Goal: Transaction & Acquisition: Purchase product/service

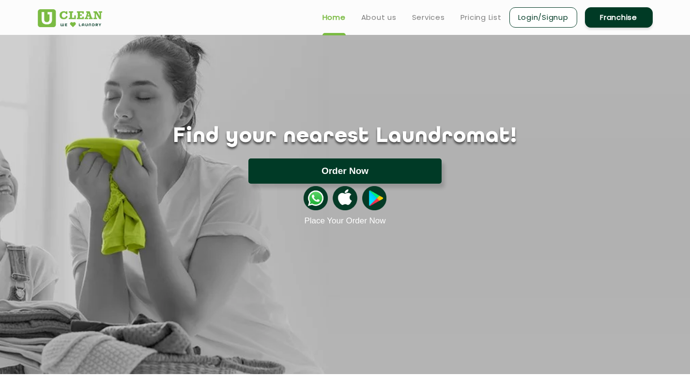
click at [357, 174] on button "Order Now" at bounding box center [344, 170] width 193 height 25
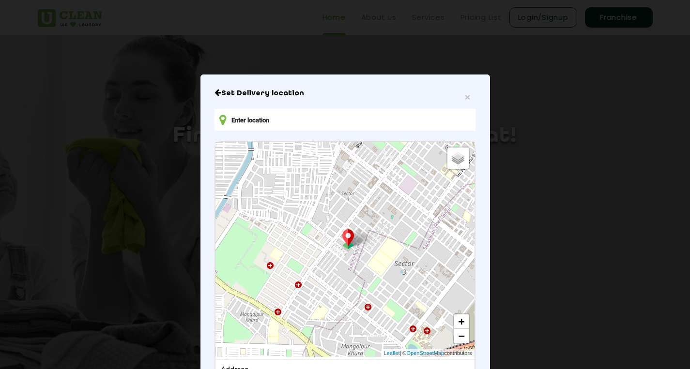
click at [323, 124] on input "text" at bounding box center [345, 120] width 261 height 22
type input "S"
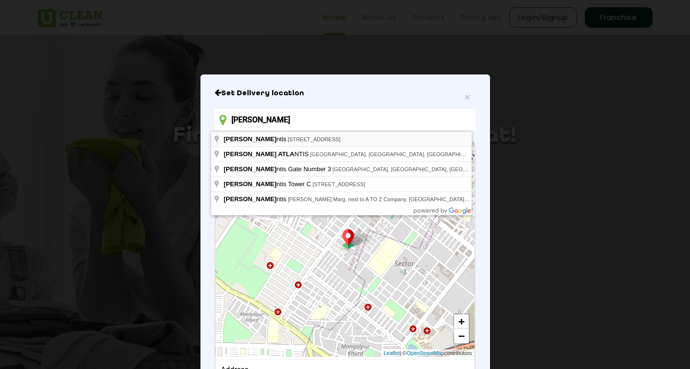
type input "[PERSON_NAME]"
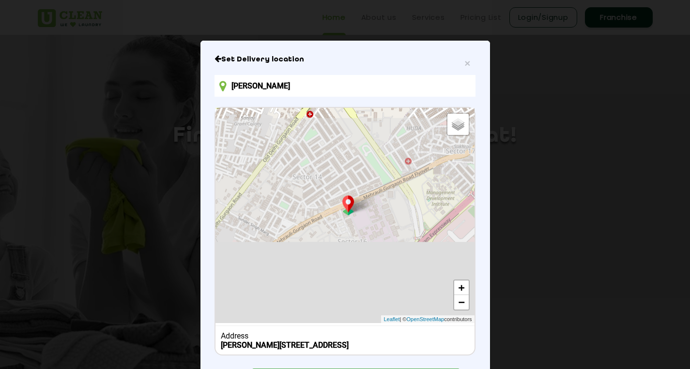
scroll to position [85, 0]
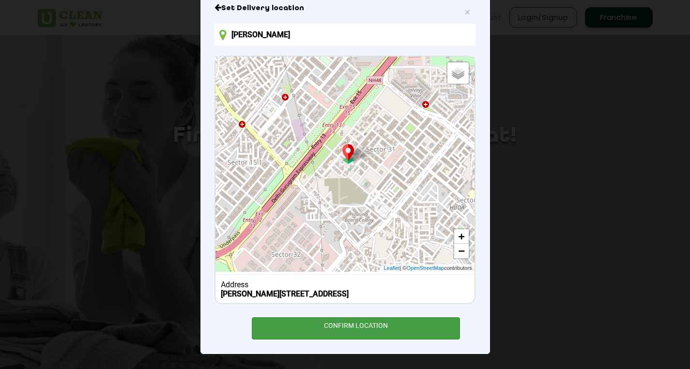
click at [363, 334] on div "CONFIRM LOCATION" at bounding box center [356, 329] width 209 height 22
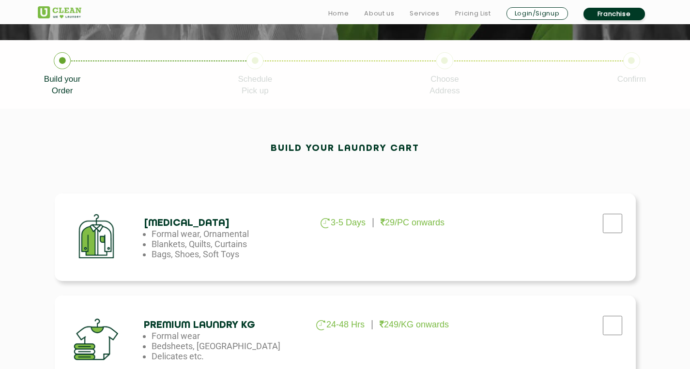
scroll to position [299, 0]
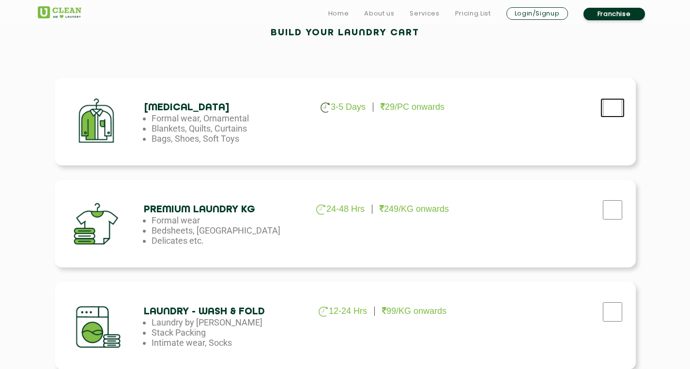
click at [613, 111] on input "checkbox" at bounding box center [612, 107] width 24 height 19
checkbox input "true"
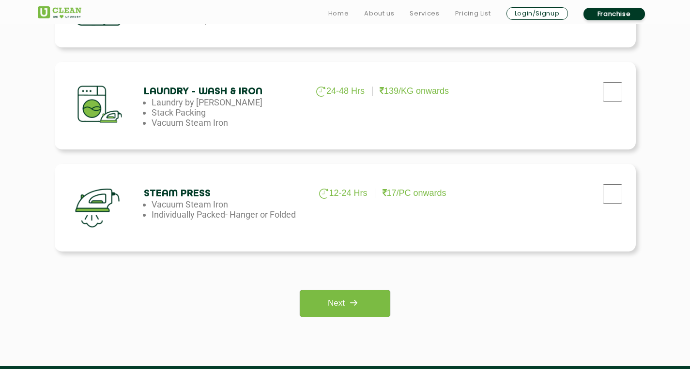
scroll to position [622, 0]
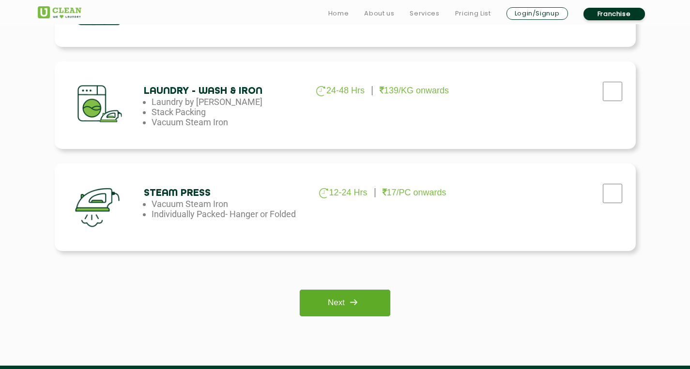
click at [377, 300] on link "Next" at bounding box center [345, 303] width 91 height 27
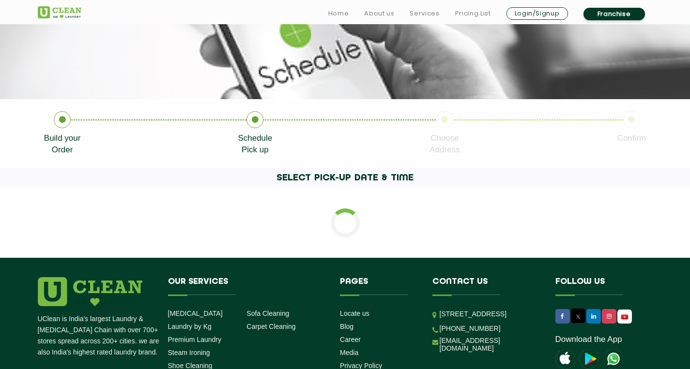
scroll to position [146, 0]
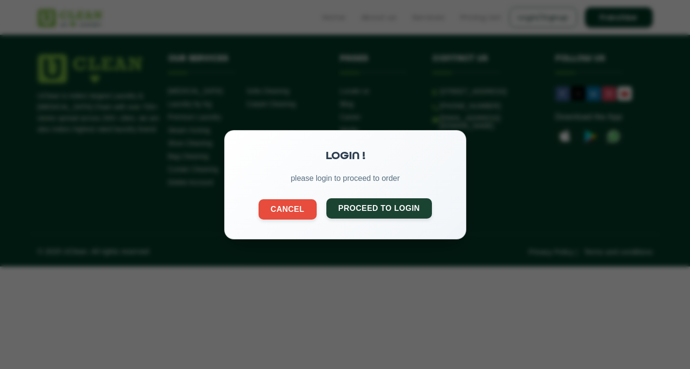
click at [384, 203] on button "Proceed to Login" at bounding box center [379, 208] width 106 height 20
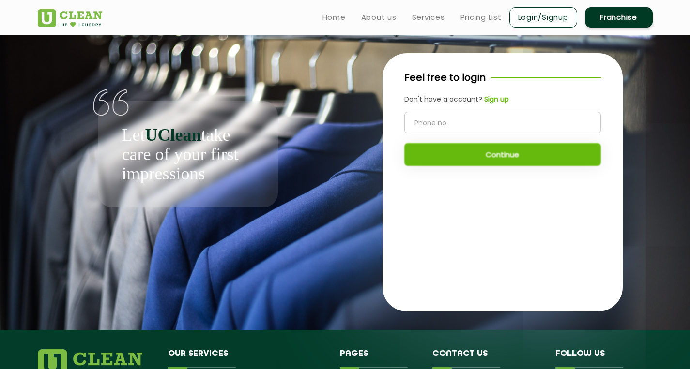
click at [466, 120] on input "tel" at bounding box center [502, 123] width 197 height 22
type input "9606036065"
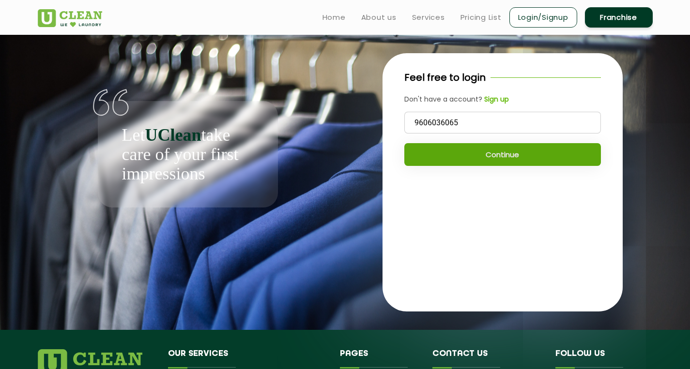
click at [471, 156] on button "Continue" at bounding box center [502, 154] width 197 height 23
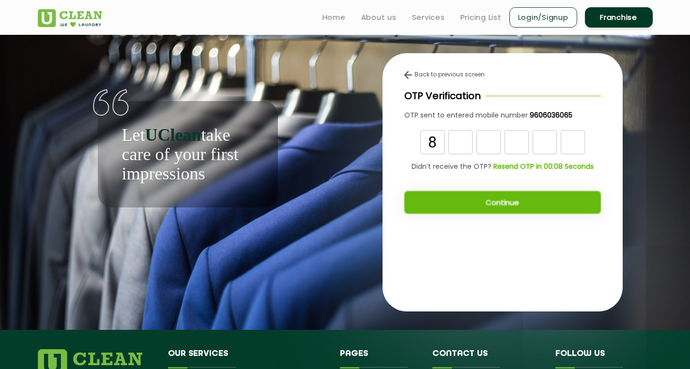
type input "8"
type input "3"
type input "1"
type input "9"
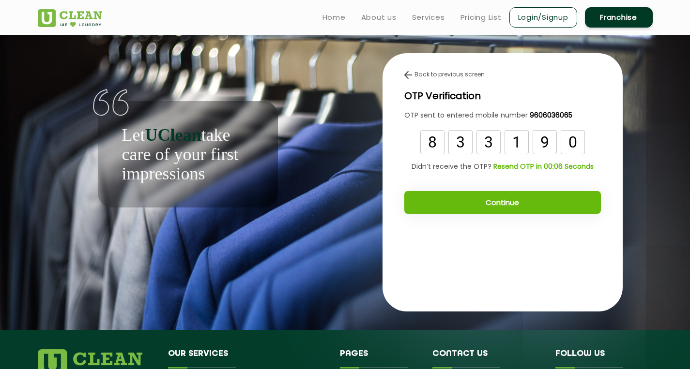
type input "0"
click at [470, 210] on button "Continue" at bounding box center [502, 202] width 197 height 23
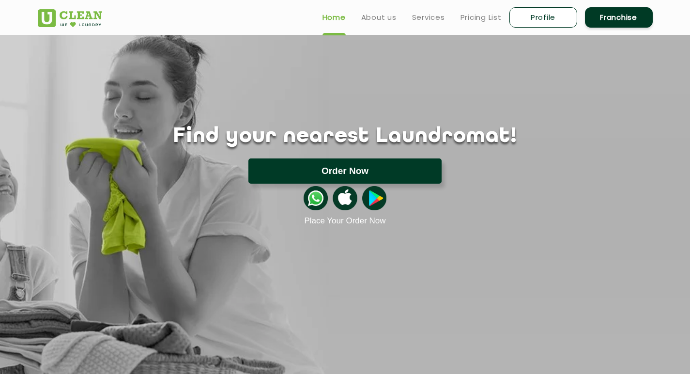
click at [294, 172] on button "Order Now" at bounding box center [344, 170] width 193 height 25
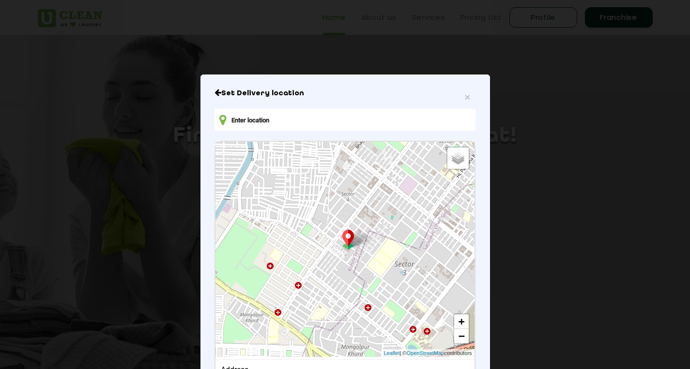
click at [277, 121] on input "text" at bounding box center [345, 120] width 261 height 22
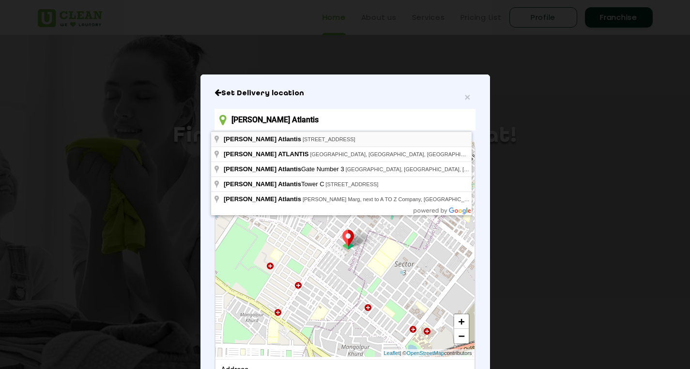
type input "Raheja Atlantis, Sector 31 - 32A, Sector 31, Gurugram, Haryana, India"
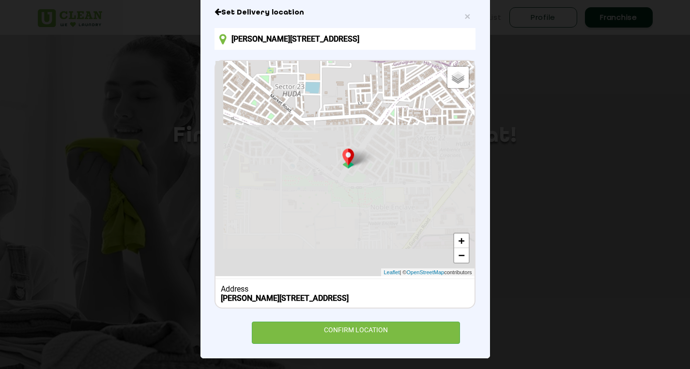
scroll to position [85, 0]
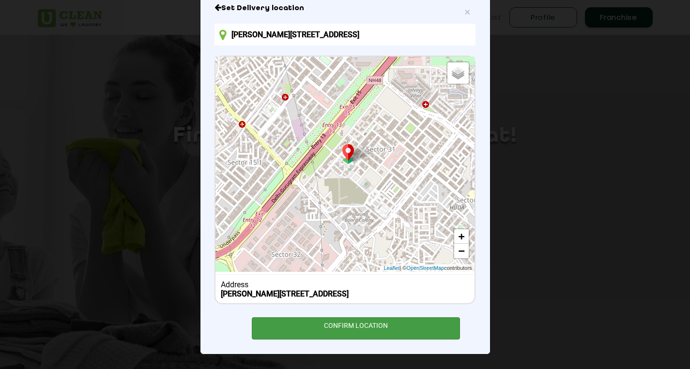
click at [344, 337] on div "CONFIRM LOCATION" at bounding box center [356, 329] width 209 height 22
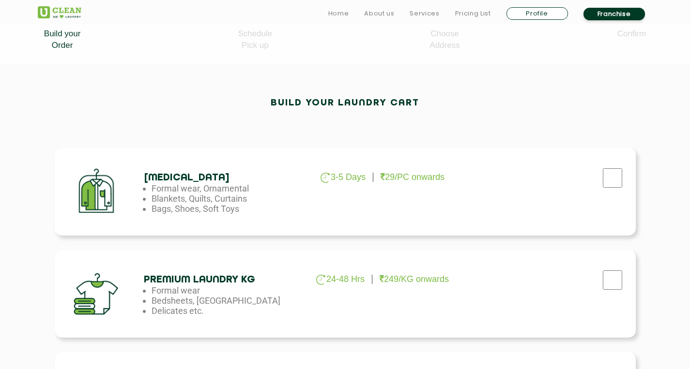
scroll to position [271, 0]
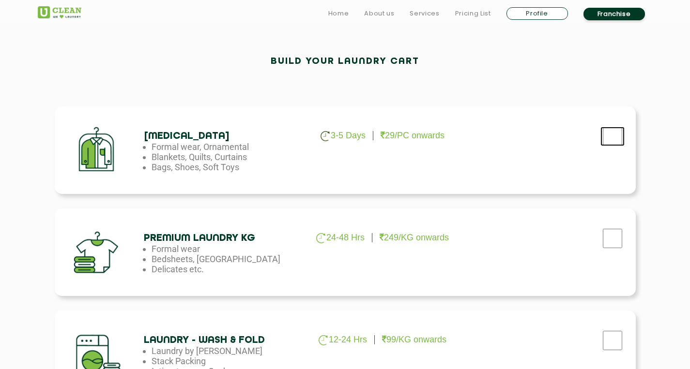
click at [616, 141] on input "checkbox" at bounding box center [612, 136] width 24 height 19
checkbox input "true"
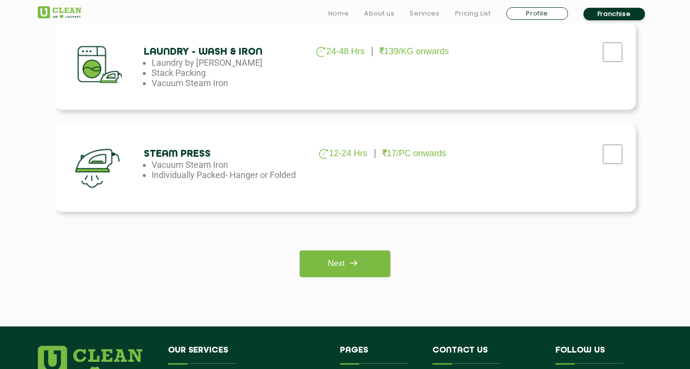
scroll to position [783, 0]
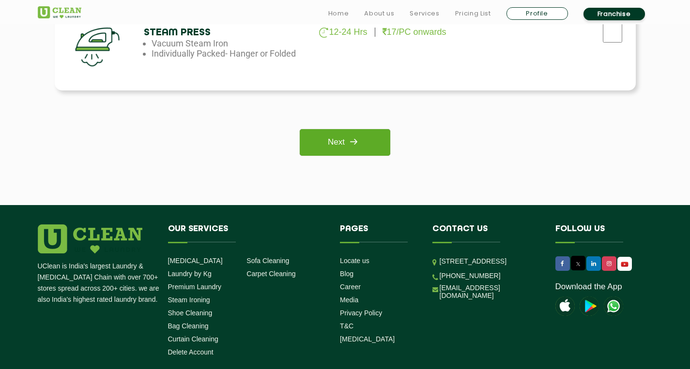
click at [349, 138] on img at bounding box center [353, 141] width 17 height 17
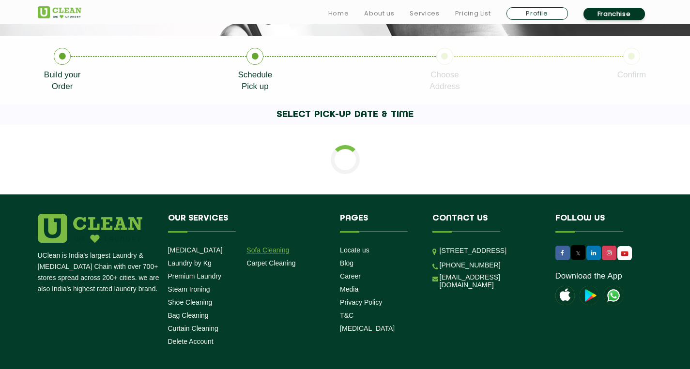
scroll to position [245, 0]
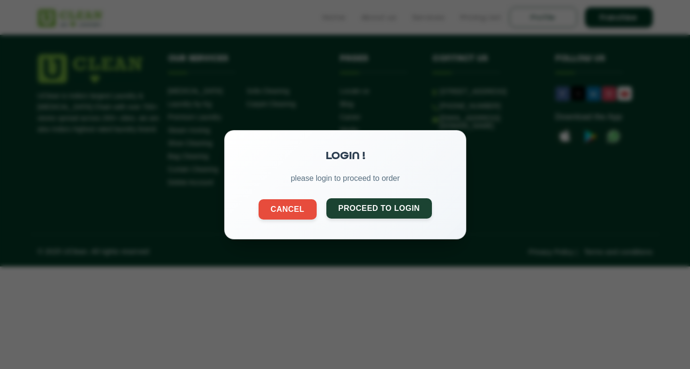
click at [371, 205] on button "Proceed to Login" at bounding box center [379, 208] width 106 height 20
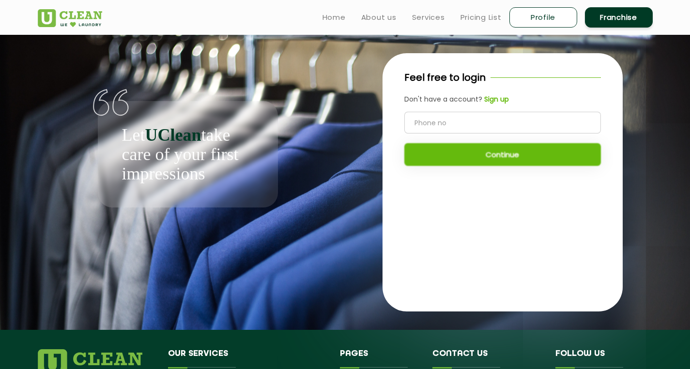
click at [438, 127] on input "tel" at bounding box center [502, 123] width 197 height 22
type input "9606036065"
click at [499, 156] on button "Continue" at bounding box center [502, 154] width 197 height 23
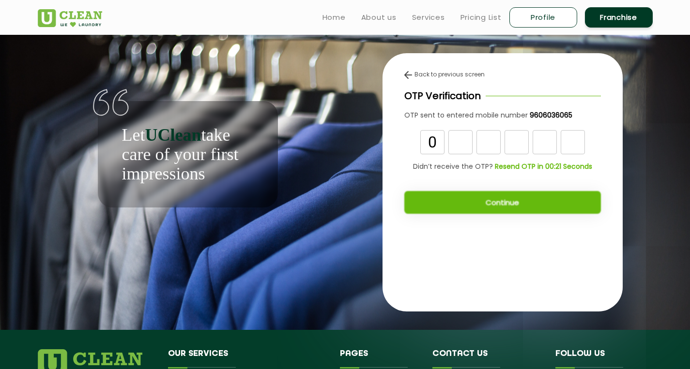
type input "0"
type input "6"
type input "1"
type input "3"
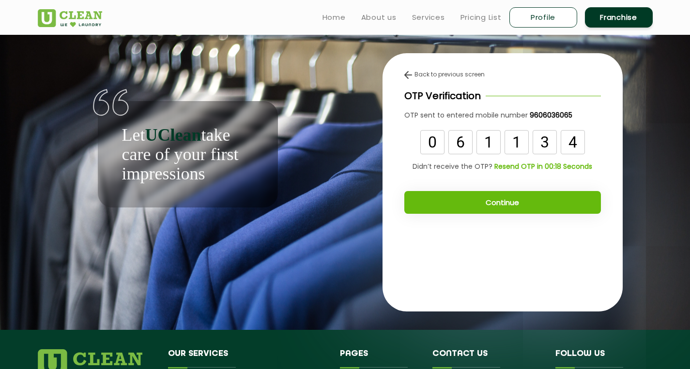
type input "4"
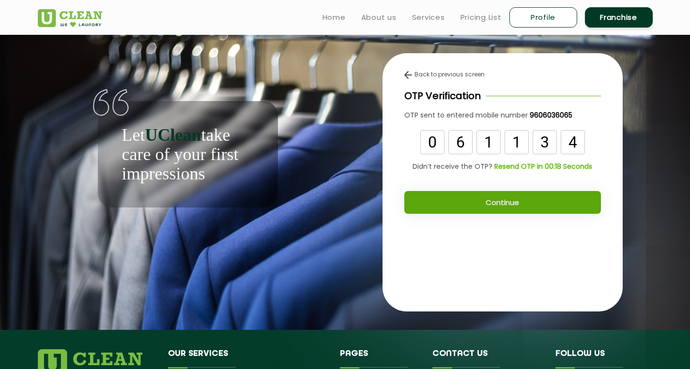
click at [492, 208] on button "Continue" at bounding box center [502, 202] width 197 height 23
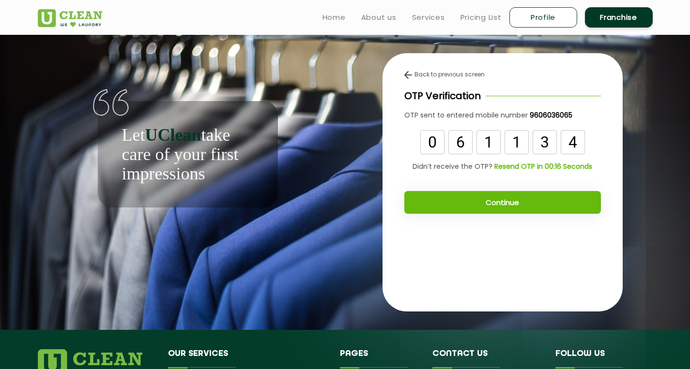
click at [483, 198] on button "Continue" at bounding box center [502, 202] width 197 height 23
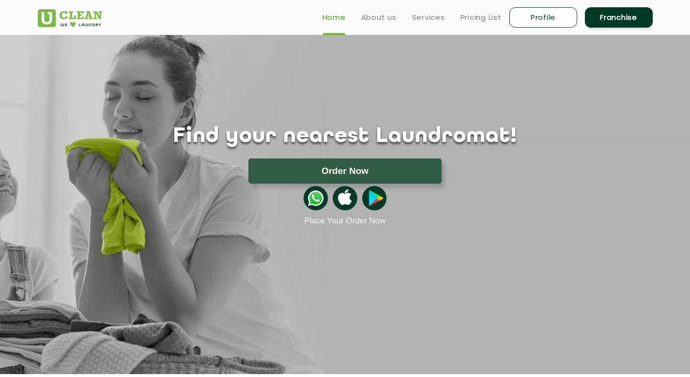
click at [553, 17] on link "Profile" at bounding box center [543, 17] width 68 height 20
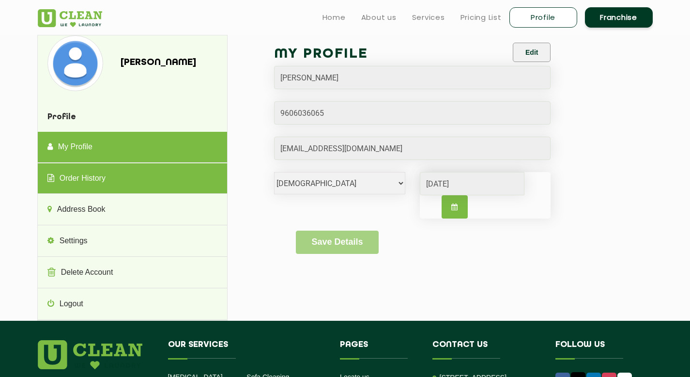
click at [143, 178] on link "Order History" at bounding box center [132, 178] width 189 height 31
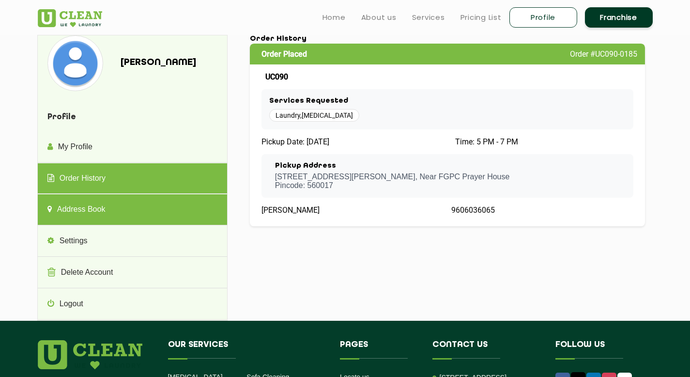
click at [96, 211] on link "Address Book" at bounding box center [132, 209] width 189 height 31
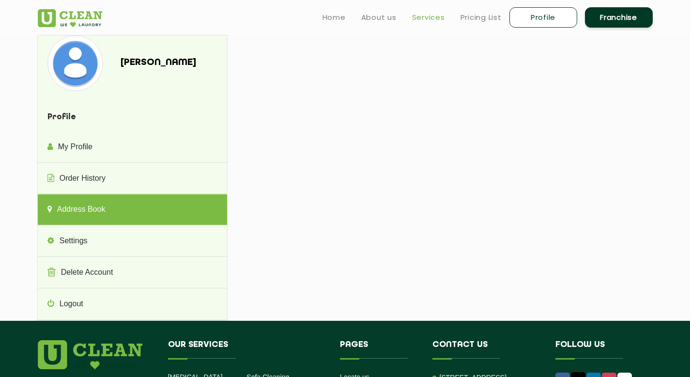
click at [432, 16] on link "Services" at bounding box center [428, 18] width 33 height 12
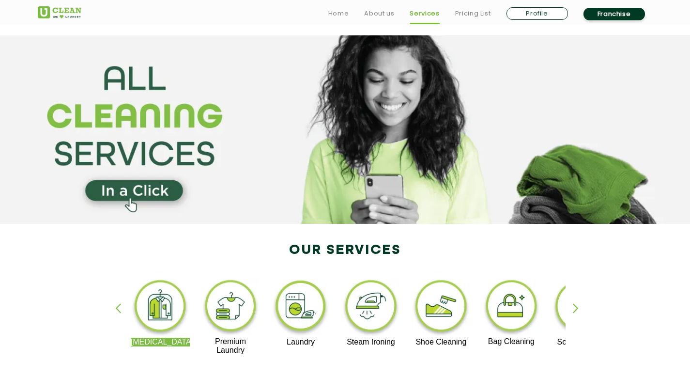
scroll to position [124, 0]
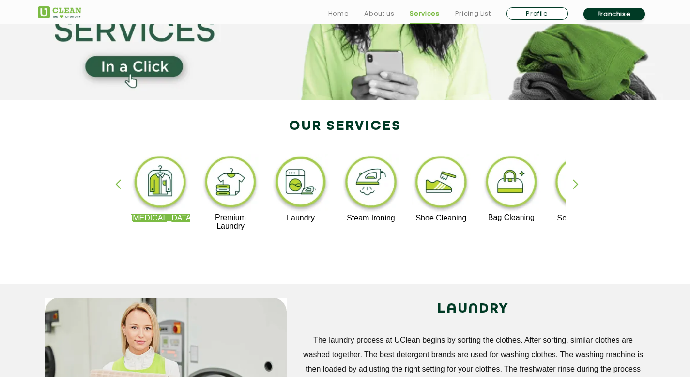
click at [163, 196] on img at bounding box center [161, 184] width 60 height 60
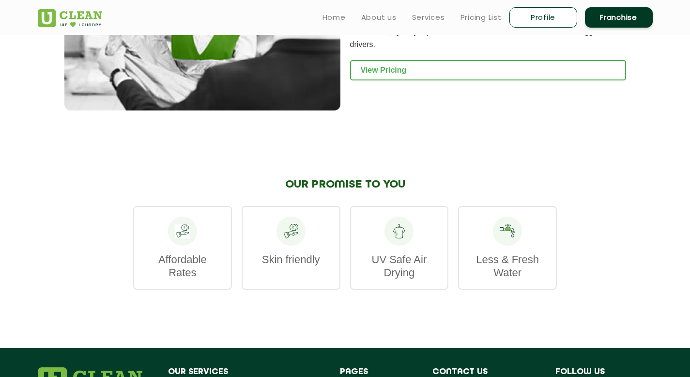
scroll to position [1224, 0]
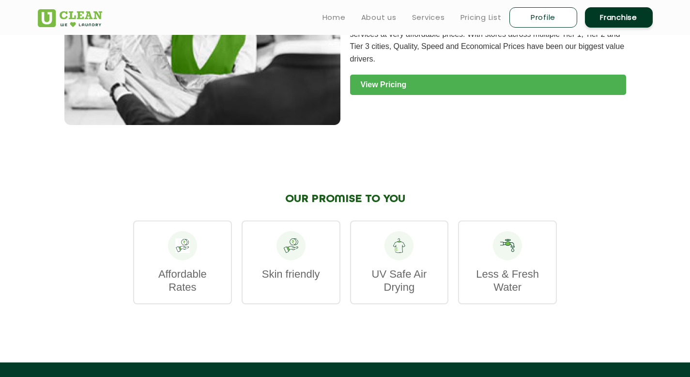
click at [389, 79] on link "View Pricing" at bounding box center [488, 85] width 276 height 20
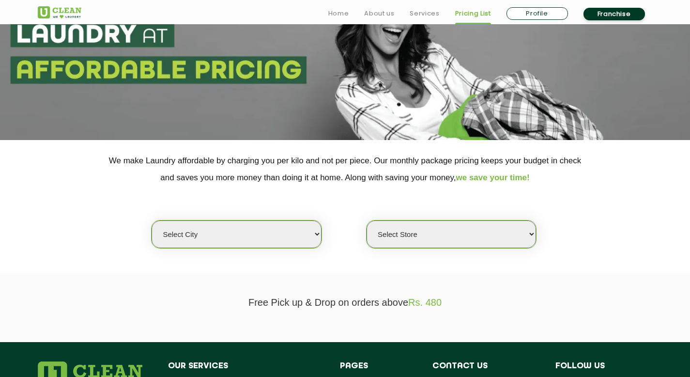
scroll to position [92, 0]
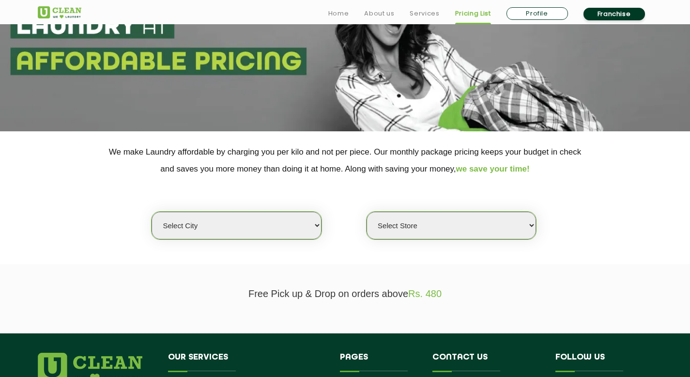
click at [279, 233] on select "Select city Aalo Agartala Agra Ahmedabad Akola Aligarh Alwar - UClean Select Am…" at bounding box center [236, 226] width 169 height 28
select select "2"
click at [152, 212] on select "Select city Aalo Agartala Agra Ahmedabad Akola Aligarh Alwar - UClean Select Am…" at bounding box center [236, 226] width 169 height 28
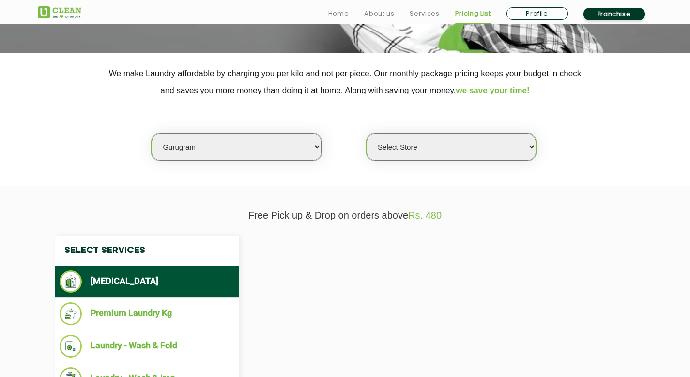
scroll to position [193, 0]
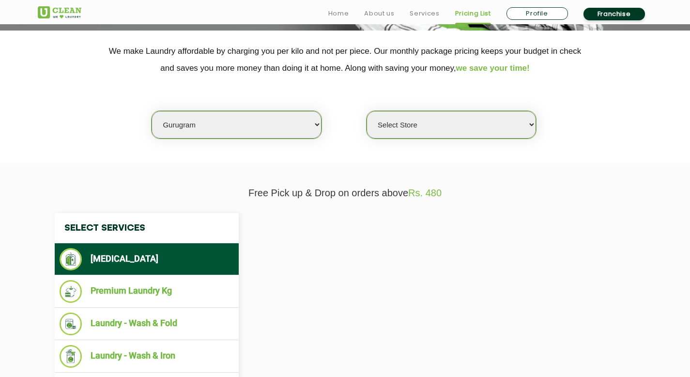
click at [439, 122] on select "Select Store" at bounding box center [451, 125] width 169 height 28
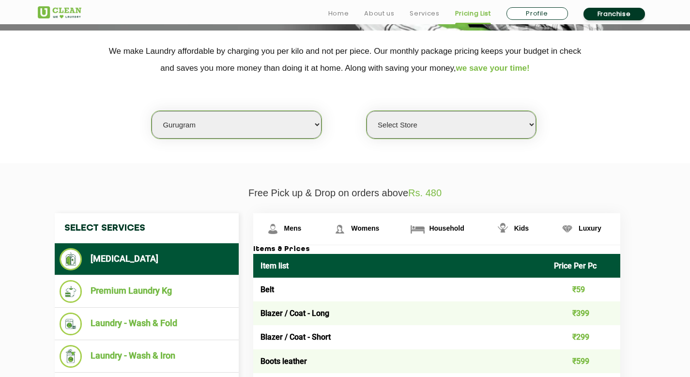
click at [494, 112] on select "Select Store UClean Sector 47 UClean Gurgaon Sector 66 UClean Sun City Gurgaon …" at bounding box center [451, 125] width 169 height 28
click at [367, 111] on select "Select Store UClean Sector 47 UClean Gurgaon Sector 66 UClean Sun City Gurgaon …" at bounding box center [451, 125] width 169 height 28
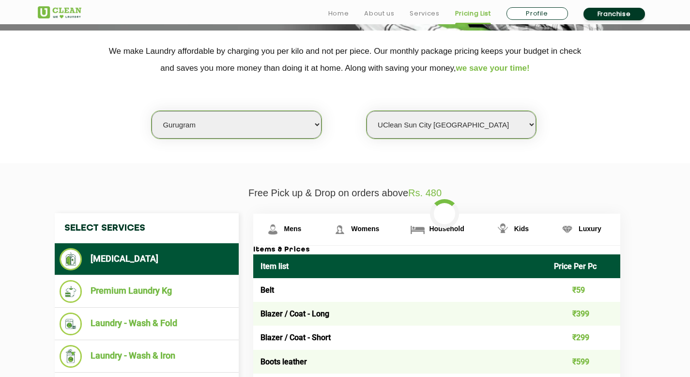
click at [456, 130] on select "Select Store UClean Sector 47 UClean Gurgaon Sector 66 UClean Sun City Gurgaon …" at bounding box center [451, 125] width 169 height 28
select select "295"
click at [367, 111] on select "Select Store UClean Sector 47 UClean Gurgaon Sector 66 UClean Sun City Gurgaon …" at bounding box center [451, 125] width 169 height 28
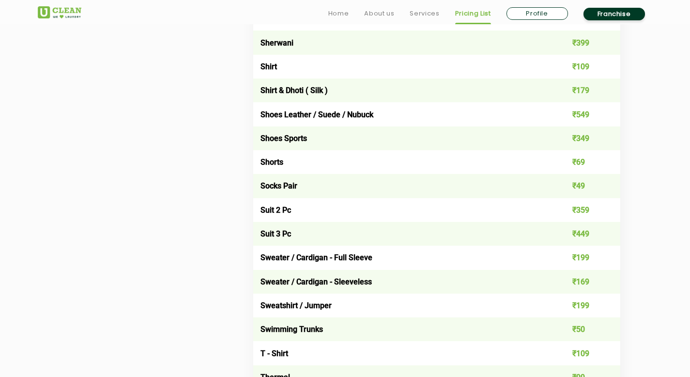
scroll to position [1422, 0]
